Goal: Navigation & Orientation: Find specific page/section

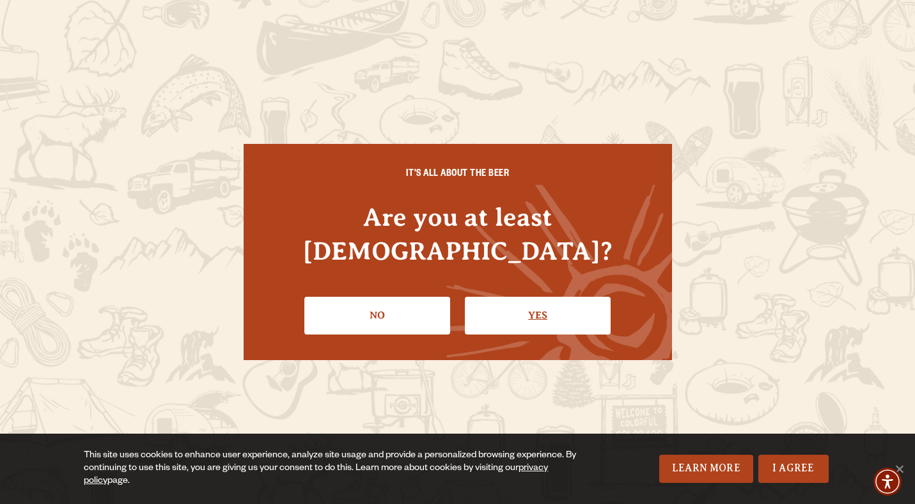
click at [484, 297] on link "Yes" at bounding box center [538, 315] width 146 height 37
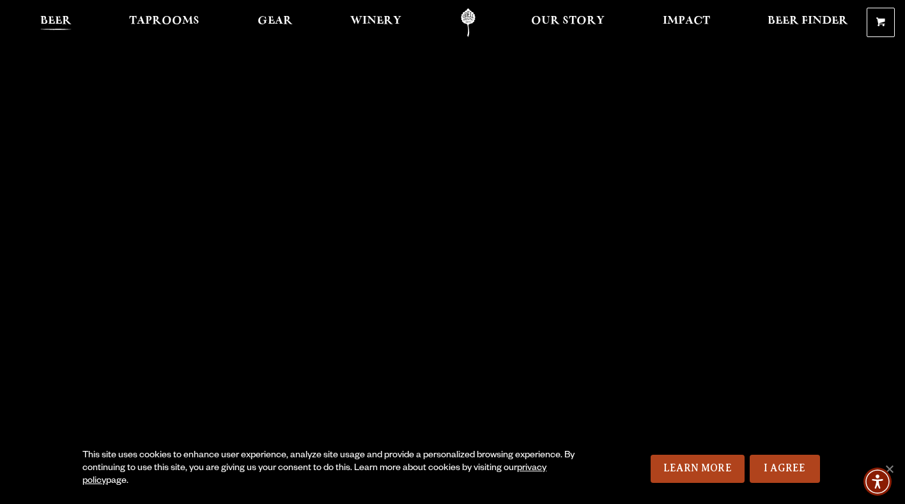
click at [63, 17] on span "Beer" at bounding box center [55, 21] width 31 height 10
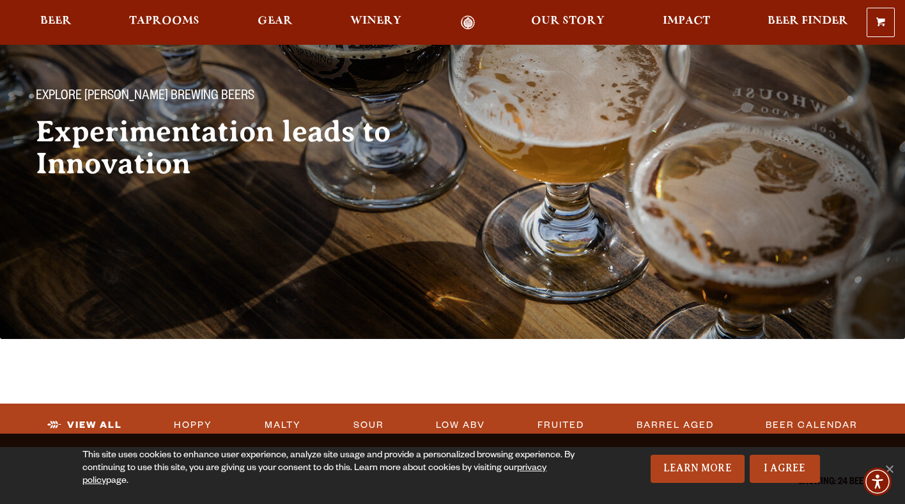
scroll to position [102, 0]
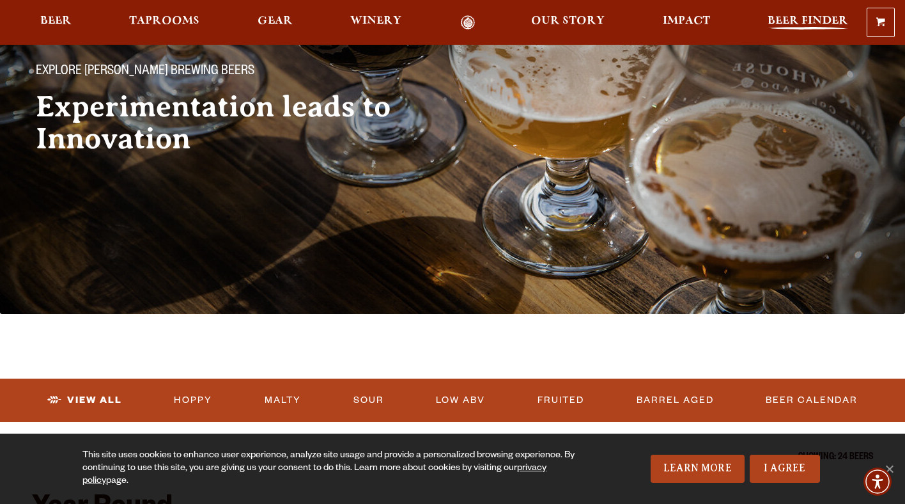
click at [827, 15] on link "Beer Finder" at bounding box center [807, 22] width 97 height 15
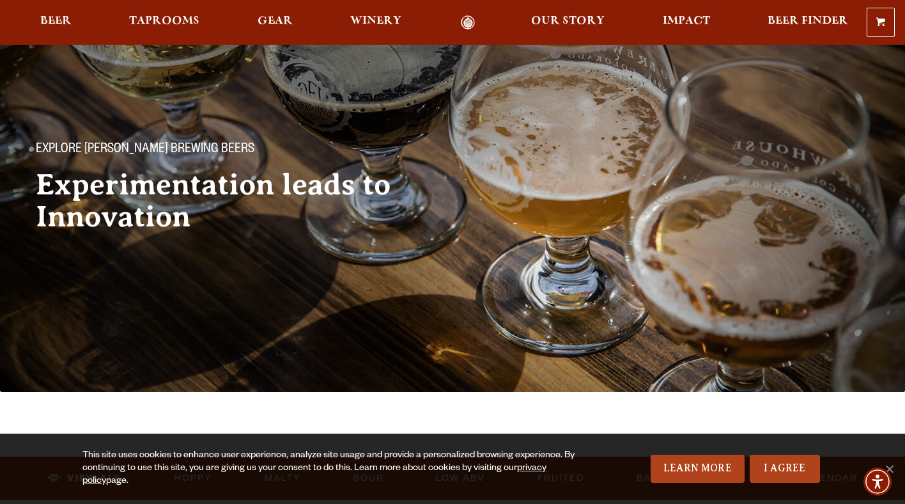
scroll to position [0, 0]
